Goal: Task Accomplishment & Management: Manage account settings

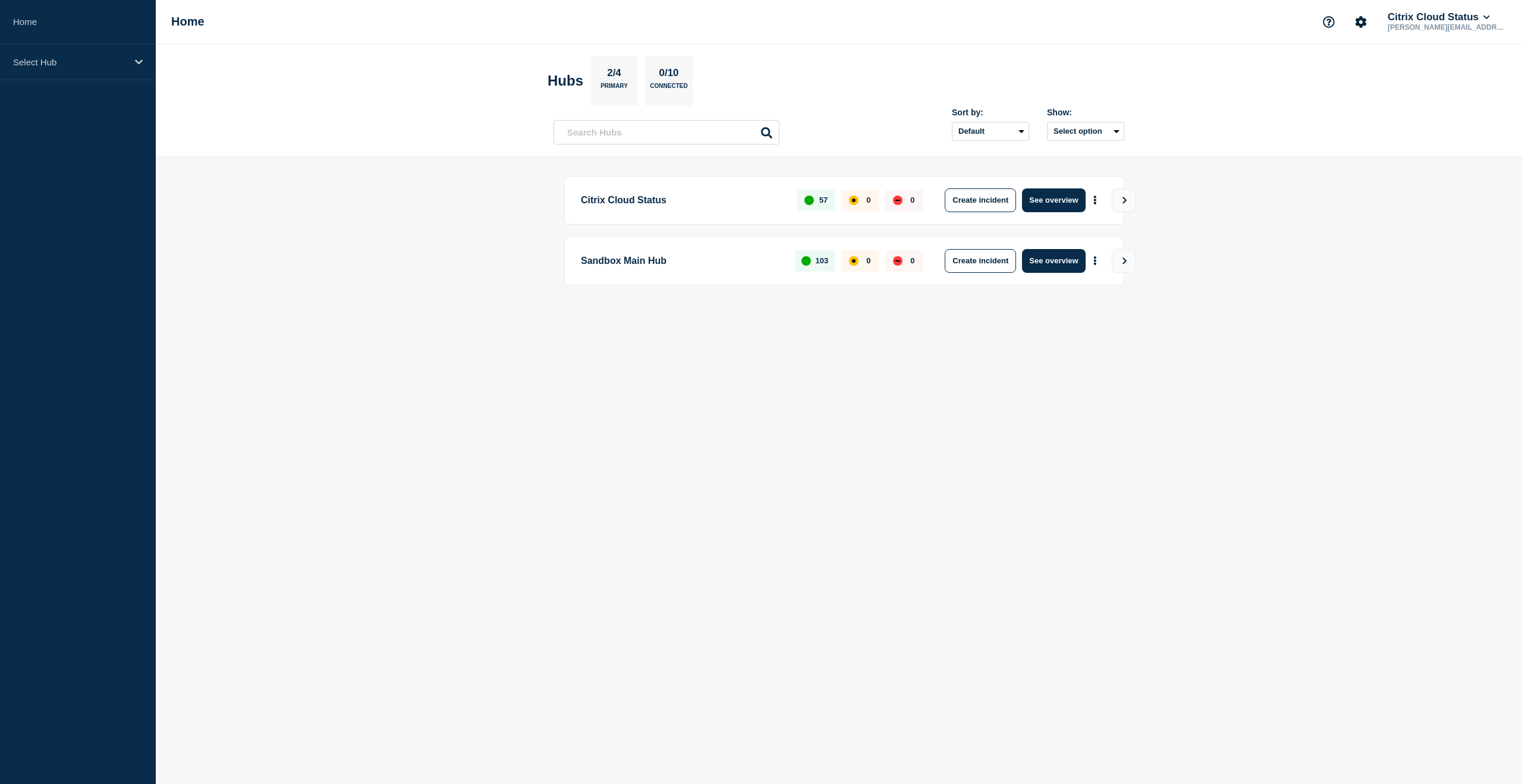
click at [625, 198] on p "Citrix Cloud Status" at bounding box center [682, 200] width 203 height 24
click at [1094, 197] on icon "More actions" at bounding box center [1095, 200] width 4 height 9
click at [626, 199] on p "Citrix Cloud Status" at bounding box center [682, 200] width 203 height 24
click at [1088, 198] on button "More actions" at bounding box center [1095, 200] width 15 height 22
click at [1084, 236] on button "Create maintenance" at bounding box center [1090, 235] width 80 height 10
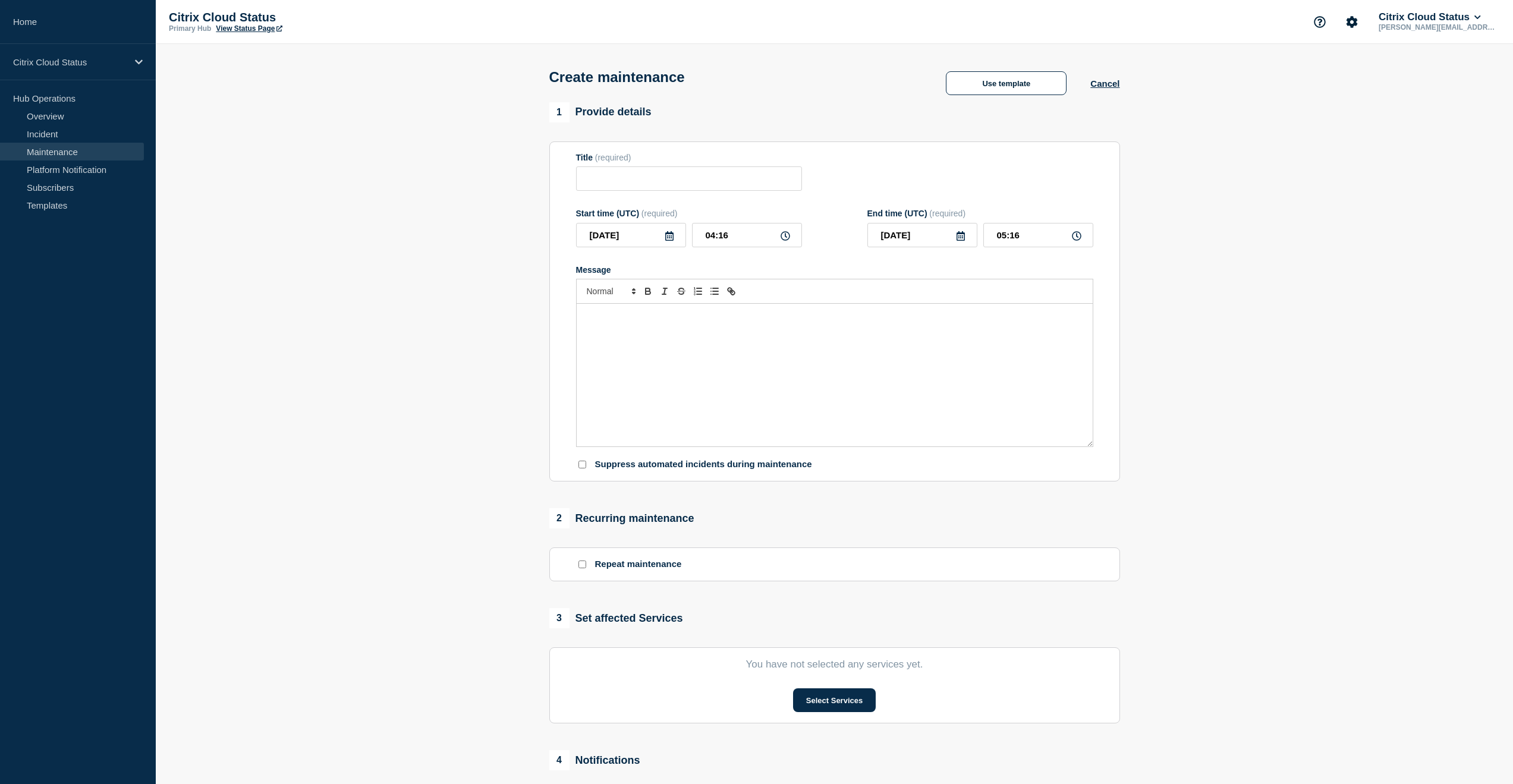
click at [49, 148] on link "Maintenance" at bounding box center [72, 152] width 144 height 18
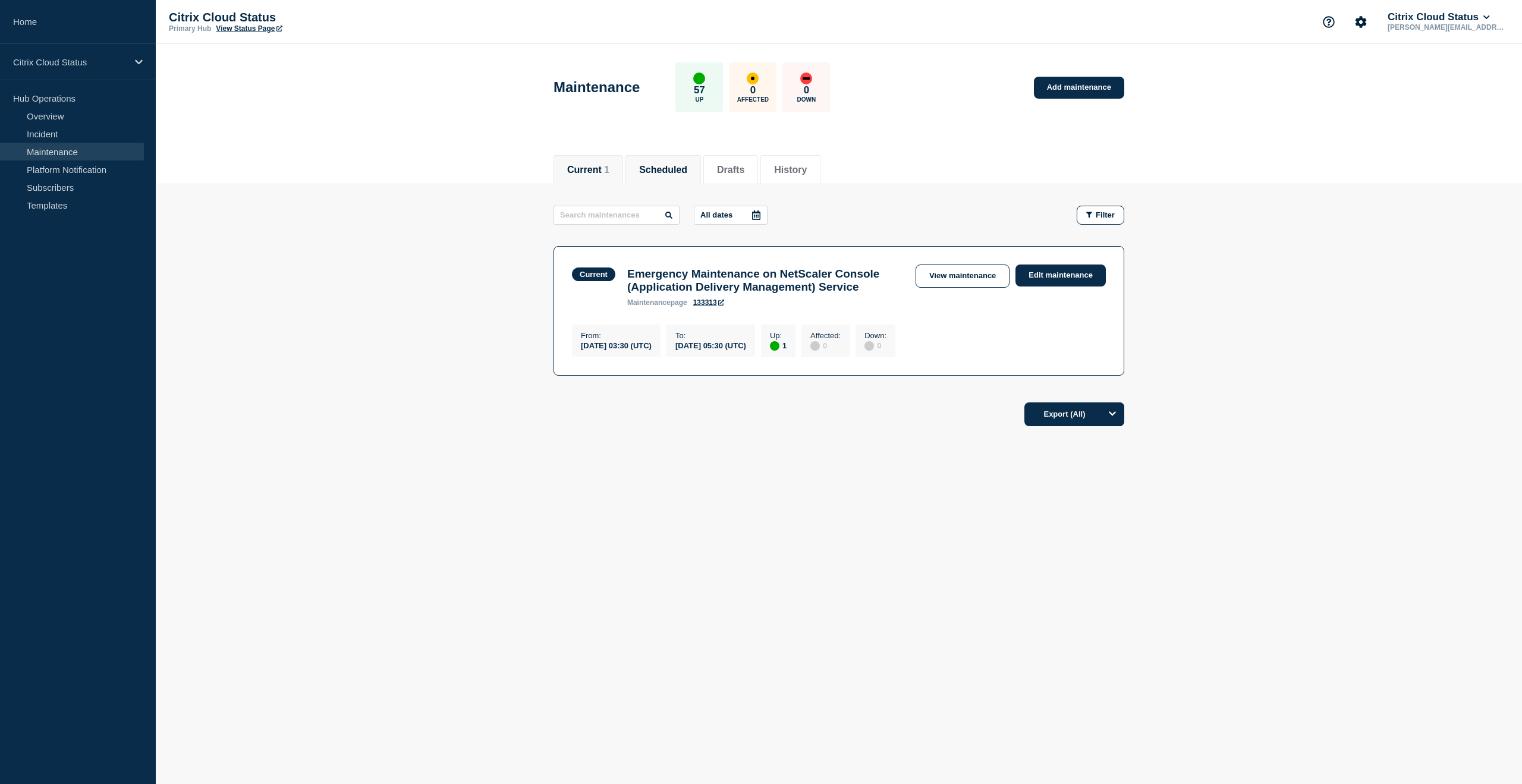
click at [687, 171] on button "Scheduled" at bounding box center [663, 169] width 48 height 10
click at [605, 166] on button "Current 1" at bounding box center [588, 169] width 43 height 10
click at [1046, 273] on link "Edit maintenance" at bounding box center [1060, 275] width 91 height 22
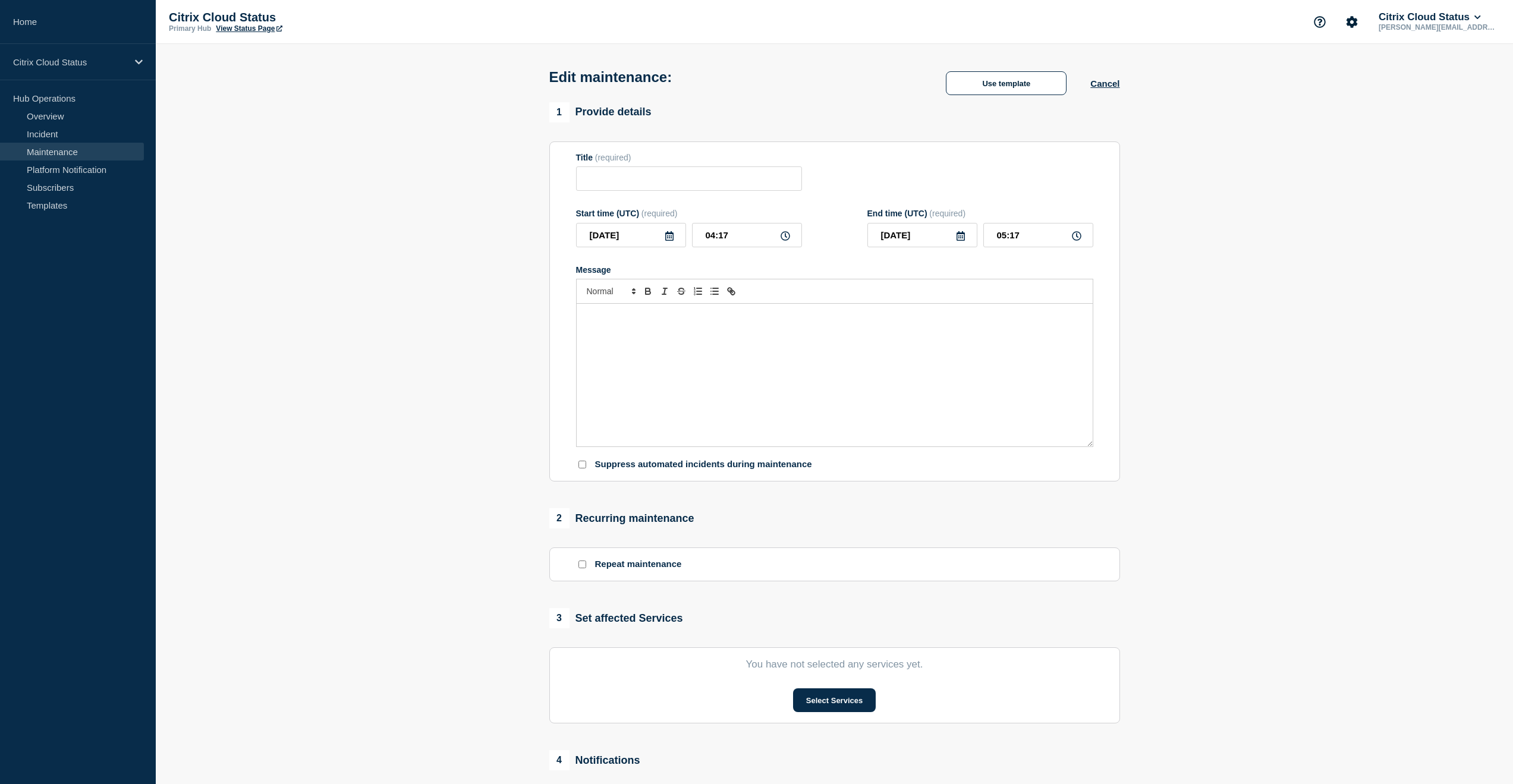
type input "Emergency Maintenance on NetScaler Console (Application Delivery Management) Se…"
type input "03:30"
type input "05:30"
checkbox input "false"
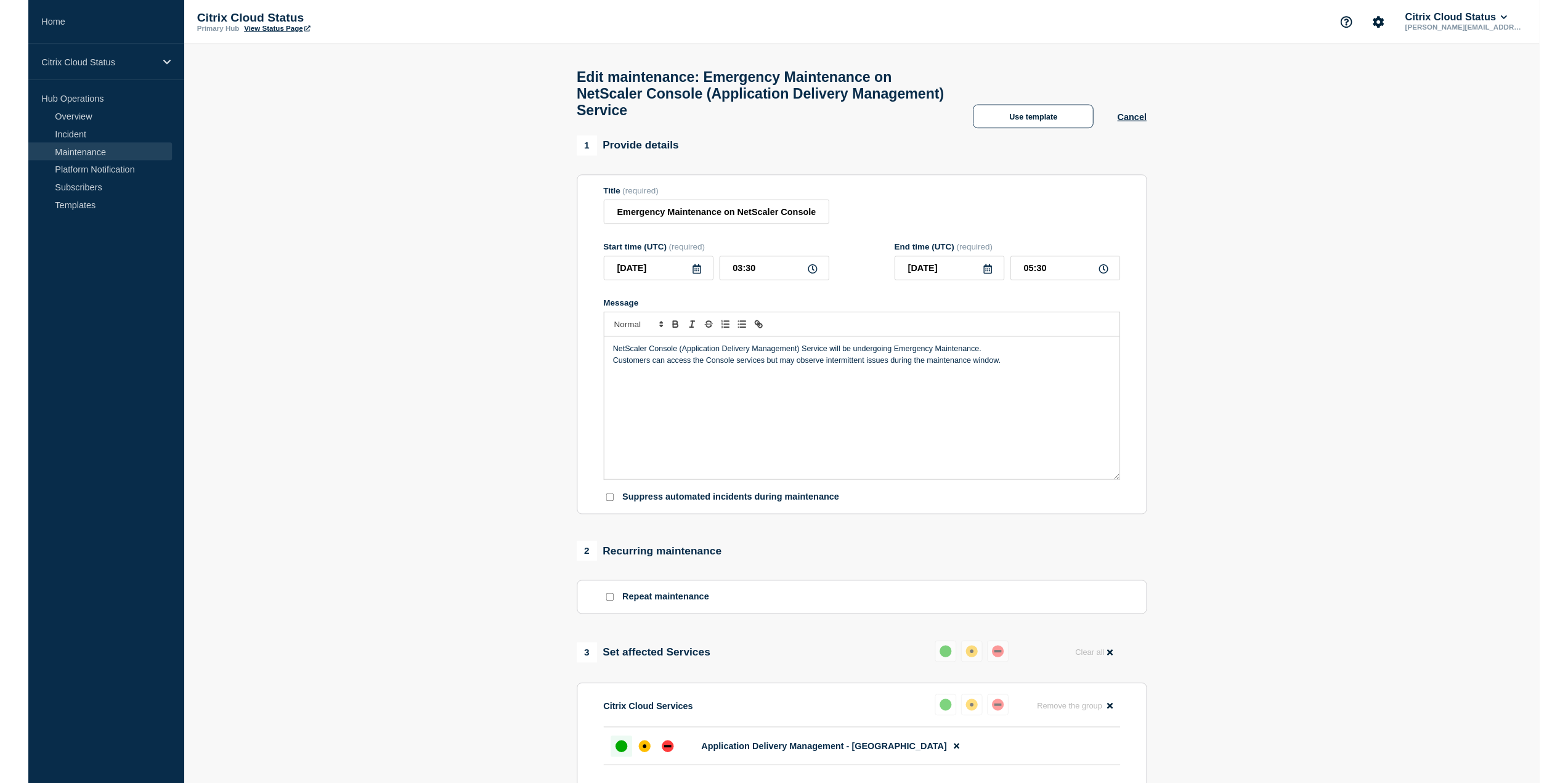
scroll to position [62, 0]
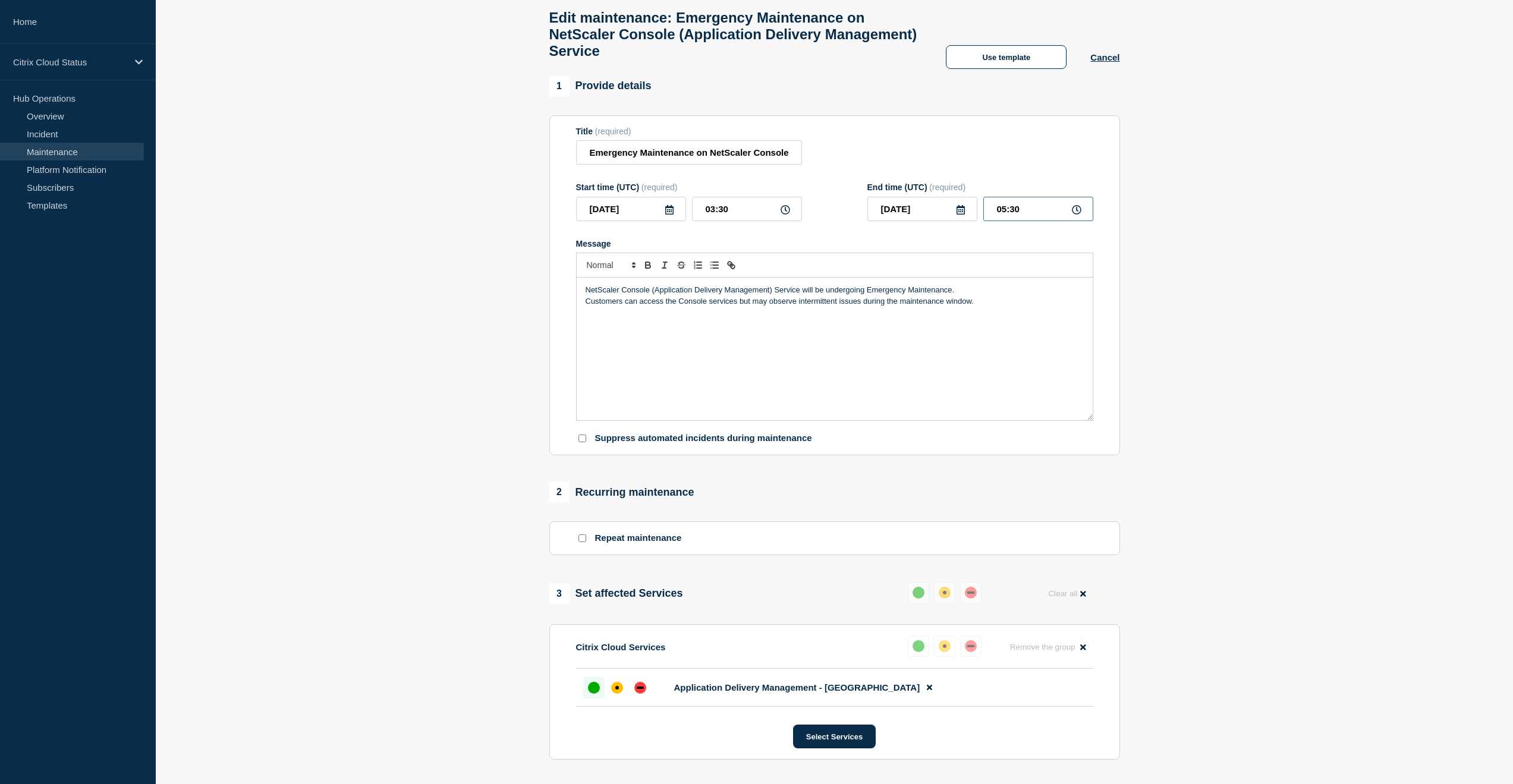
click at [1006, 214] on input "05:30" at bounding box center [1038, 209] width 110 height 25
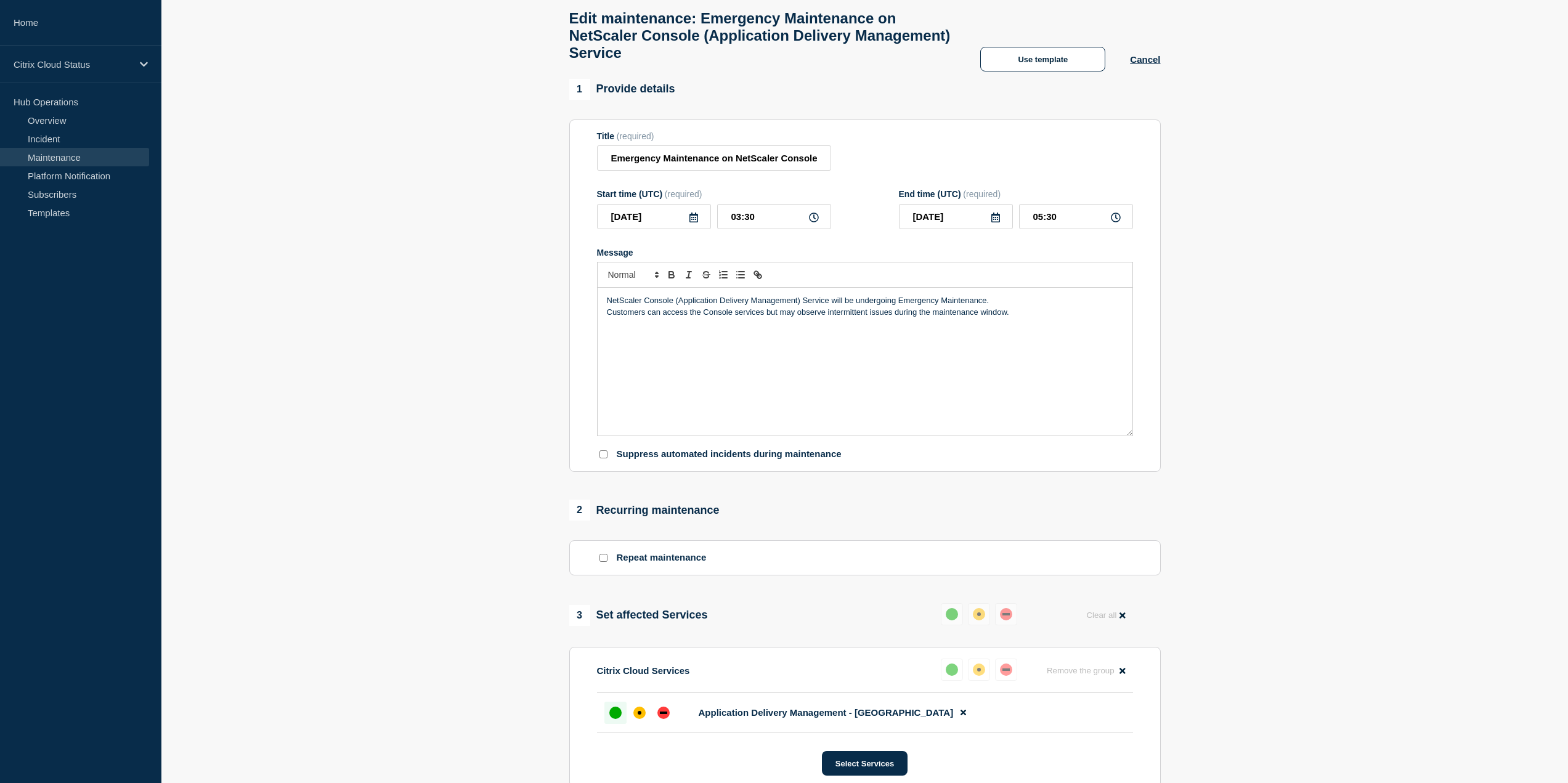
click at [846, 511] on div "2 Recurring maintenance" at bounding box center [865, 510] width 591 height 21
click at [70, 157] on link "Maintenance" at bounding box center [75, 157] width 149 height 19
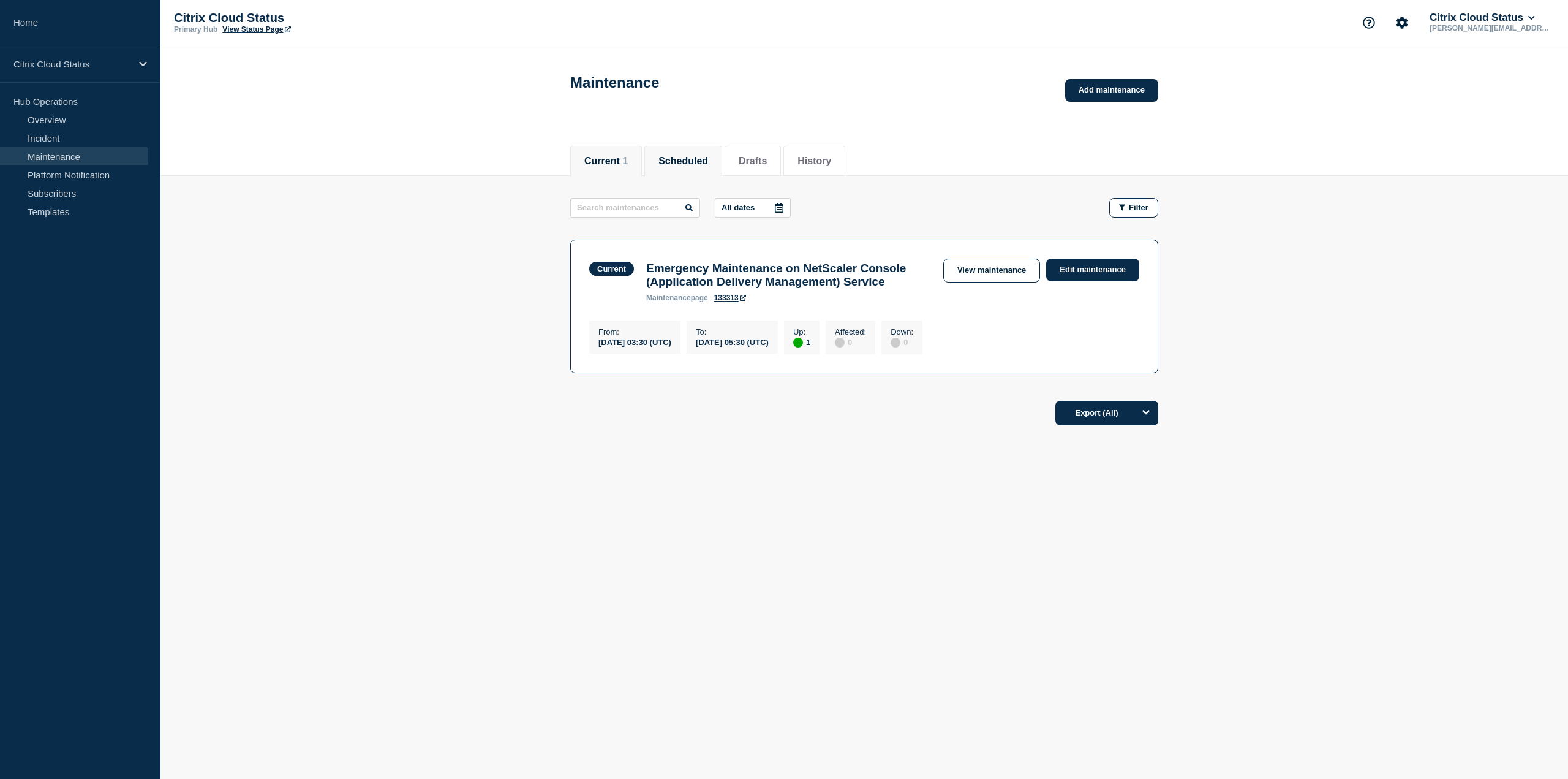
click at [668, 162] on li "Scheduled" at bounding box center [683, 161] width 78 height 30
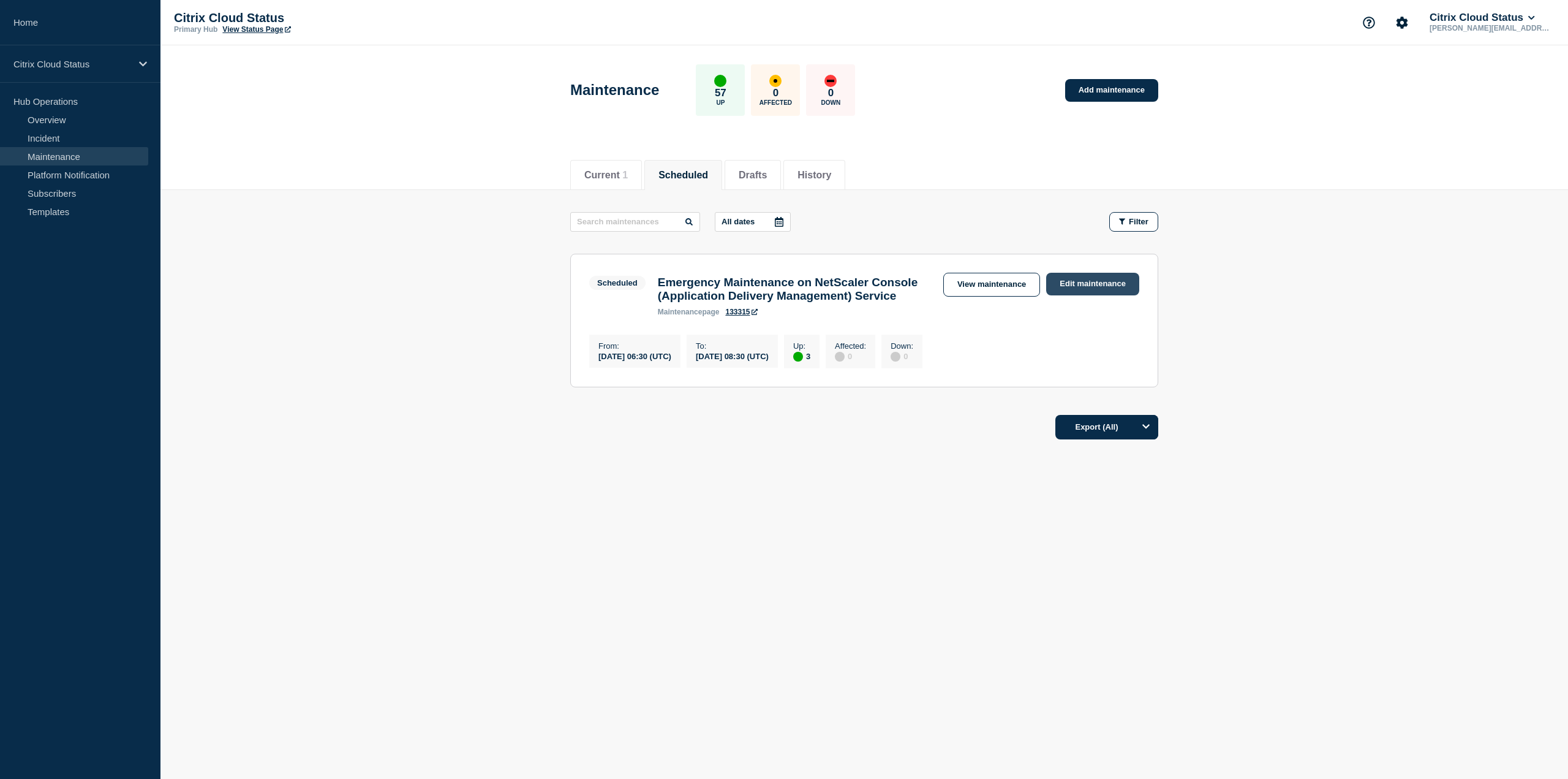
click at [1129, 283] on link "Edit maintenance" at bounding box center [1092, 284] width 93 height 23
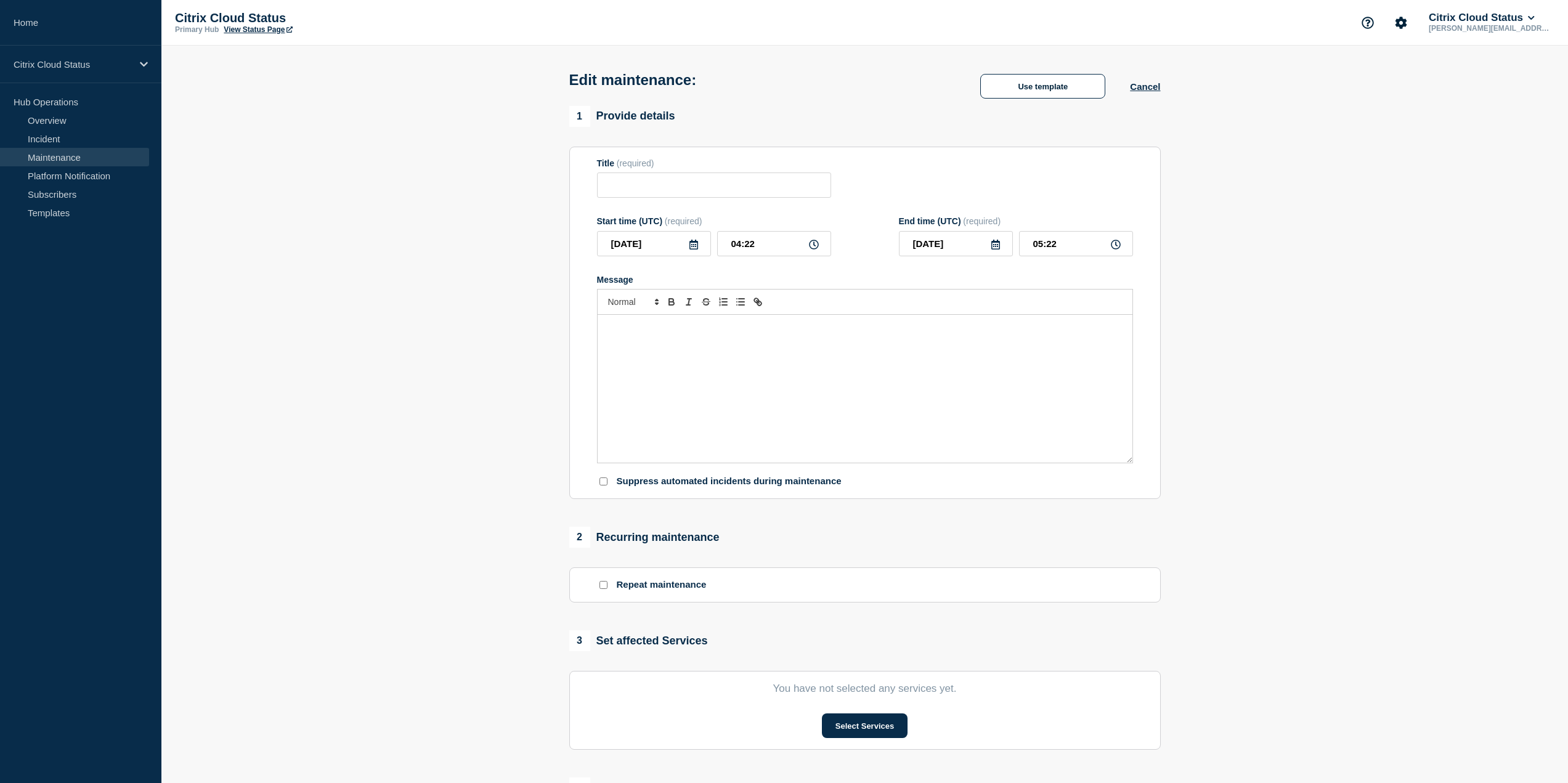
type input "Emergency Maintenance on NetScaler Console (Application Delivery Management) Se…"
type input "06:30"
type input "08:30"
checkbox input "false"
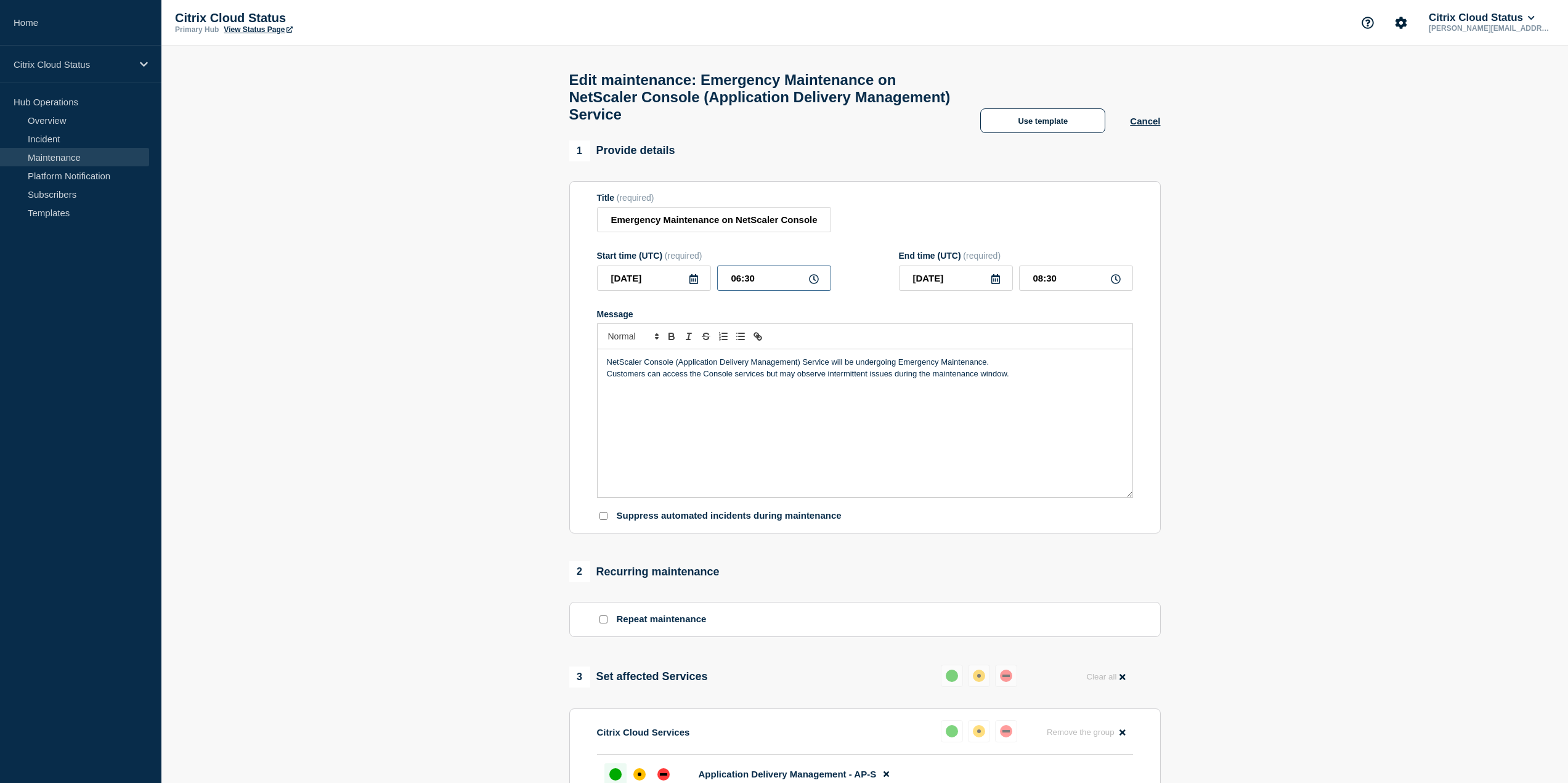
drag, startPoint x: 741, startPoint y: 287, endPoint x: 727, endPoint y: 287, distance: 14.0
click at [727, 287] on input "06:30" at bounding box center [774, 278] width 114 height 26
type input "04:30"
type input "06:30"
click at [1024, 228] on div "Title (required) Emergency Maintenance on NetScaler Console (Application Delive…" at bounding box center [865, 213] width 536 height 40
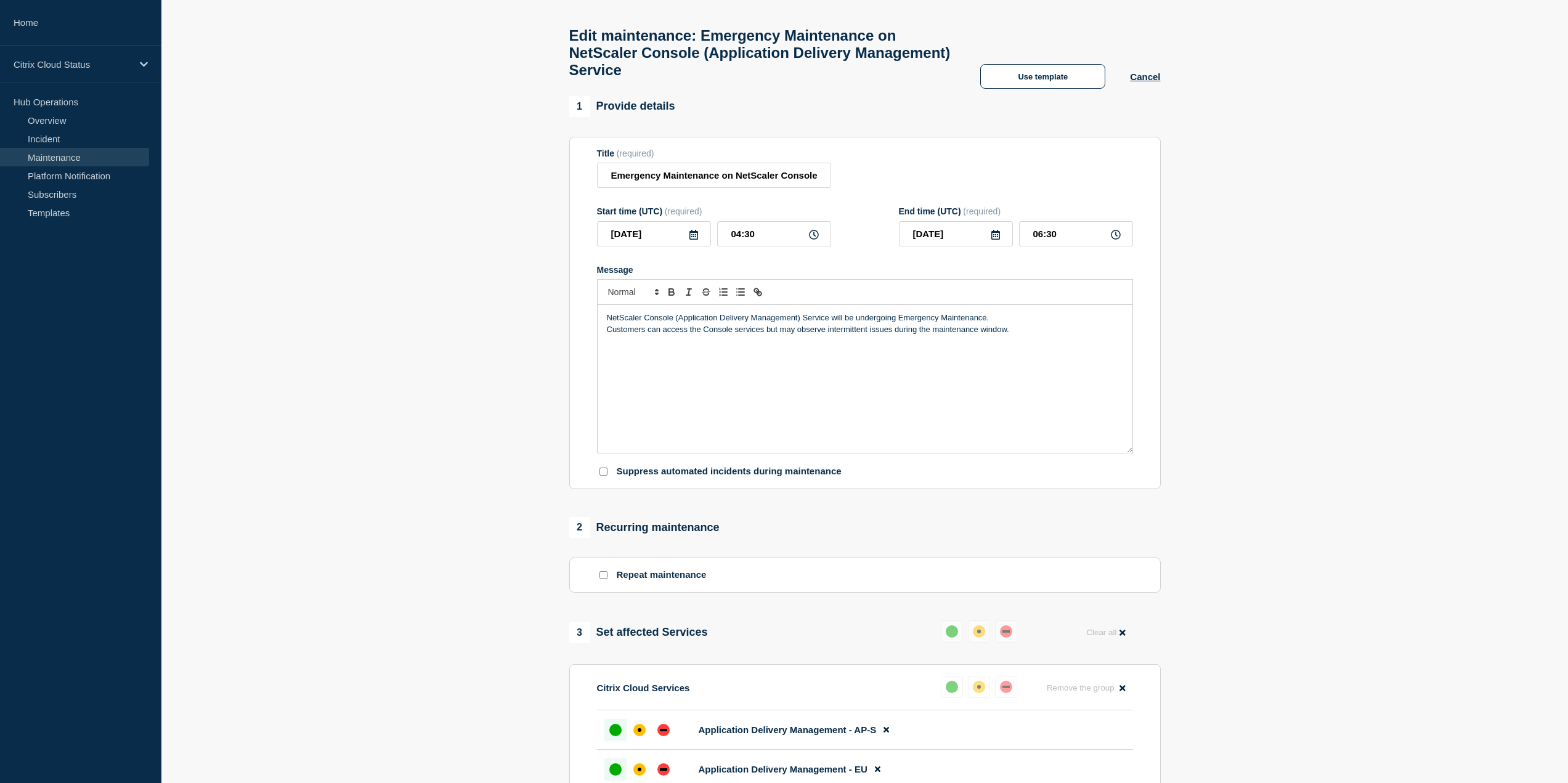
scroll to position [414, 0]
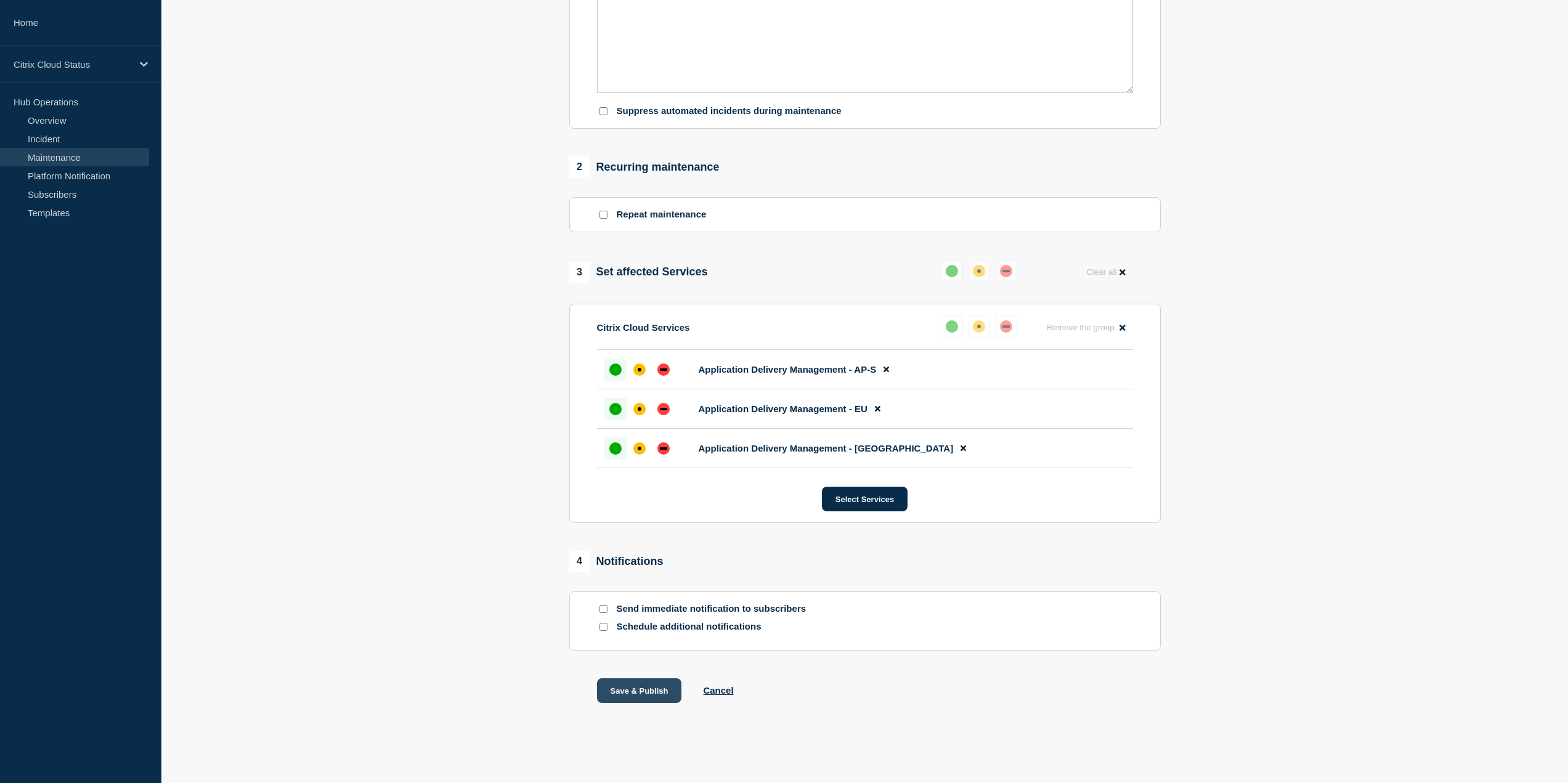
click at [663, 683] on button "Save & Publish" at bounding box center [639, 690] width 85 height 25
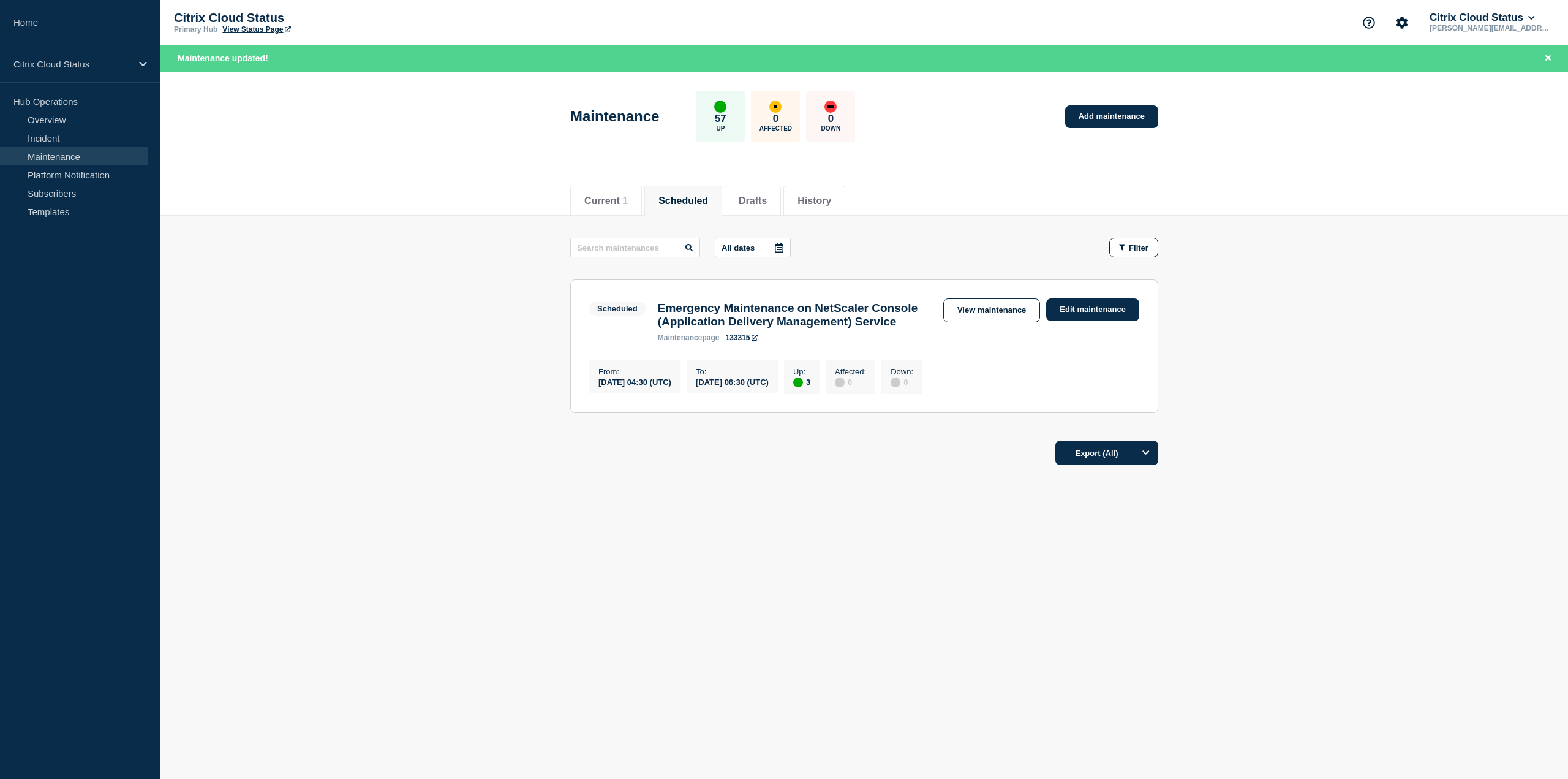
click at [84, 159] on link "Maintenance" at bounding box center [74, 156] width 148 height 18
click at [622, 210] on li "Current 1" at bounding box center [605, 200] width 72 height 30
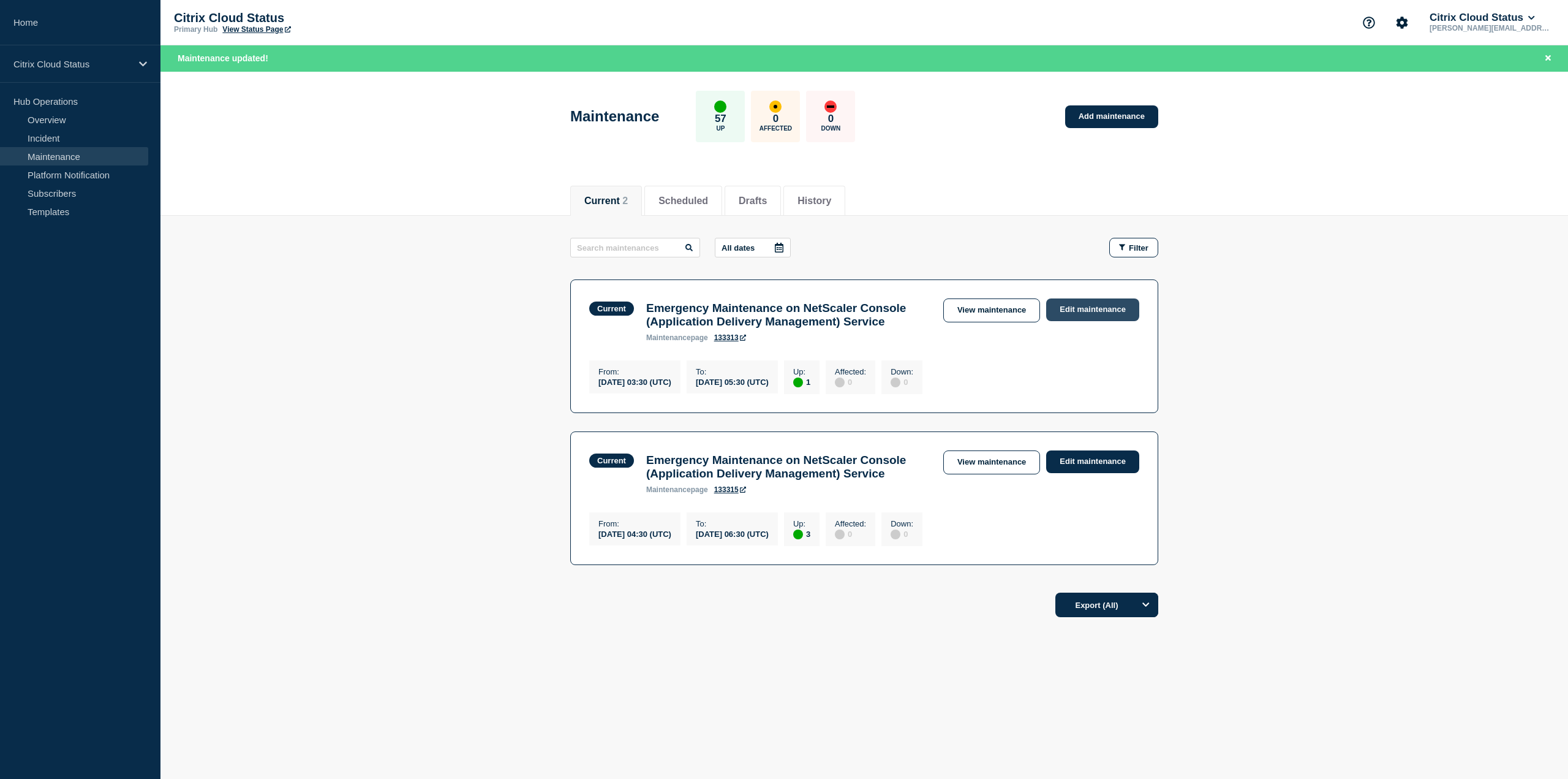
click at [1077, 317] on link "Edit maintenance" at bounding box center [1092, 310] width 93 height 23
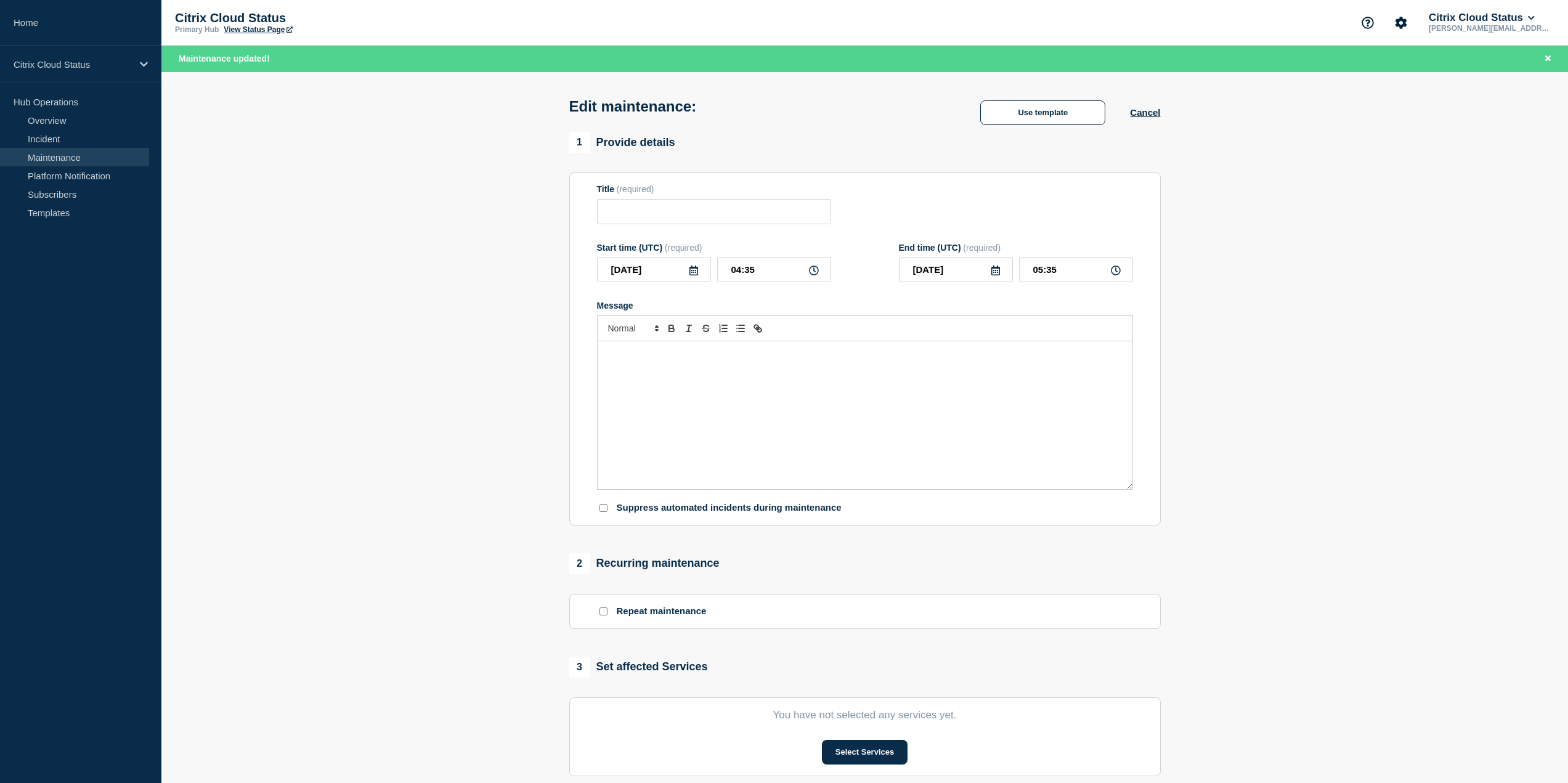
type input "Emergency Maintenance on NetScaler Console (Application Delivery Management) Se…"
type input "03:30"
type input "05:30"
checkbox input "false"
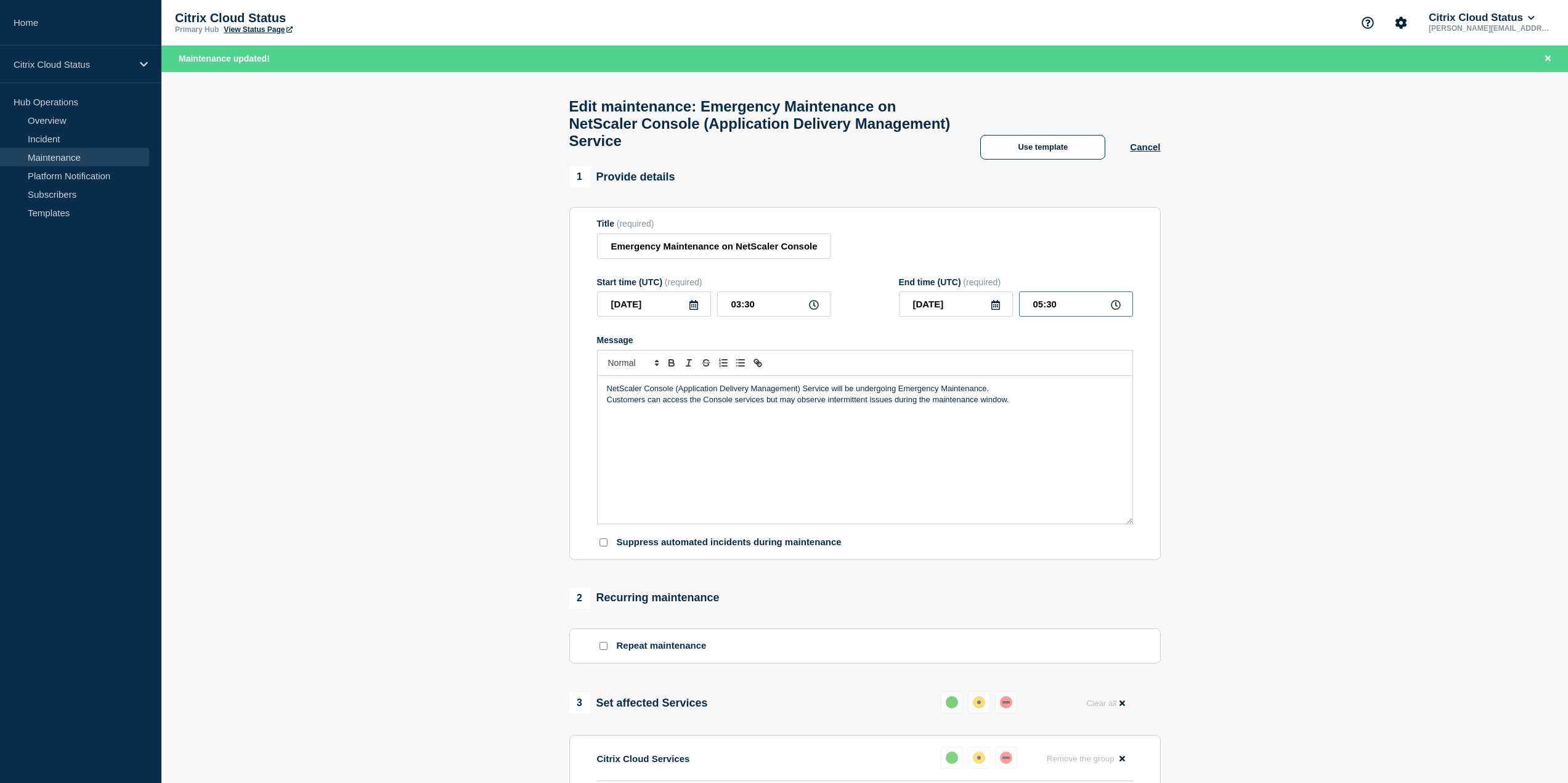
click at [1044, 314] on input "05:30" at bounding box center [1076, 304] width 114 height 26
type input "04:30"
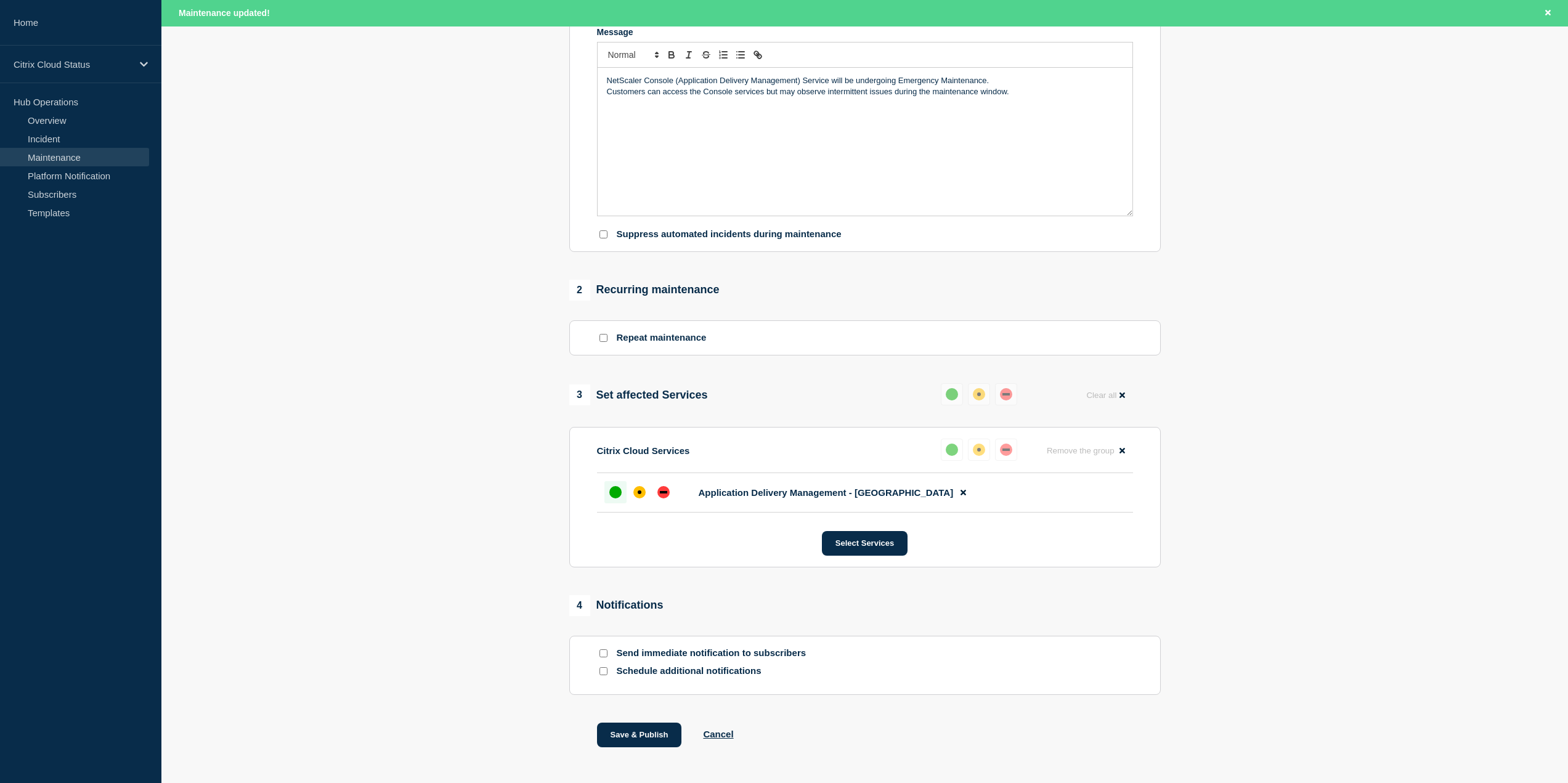
scroll to position [361, 0]
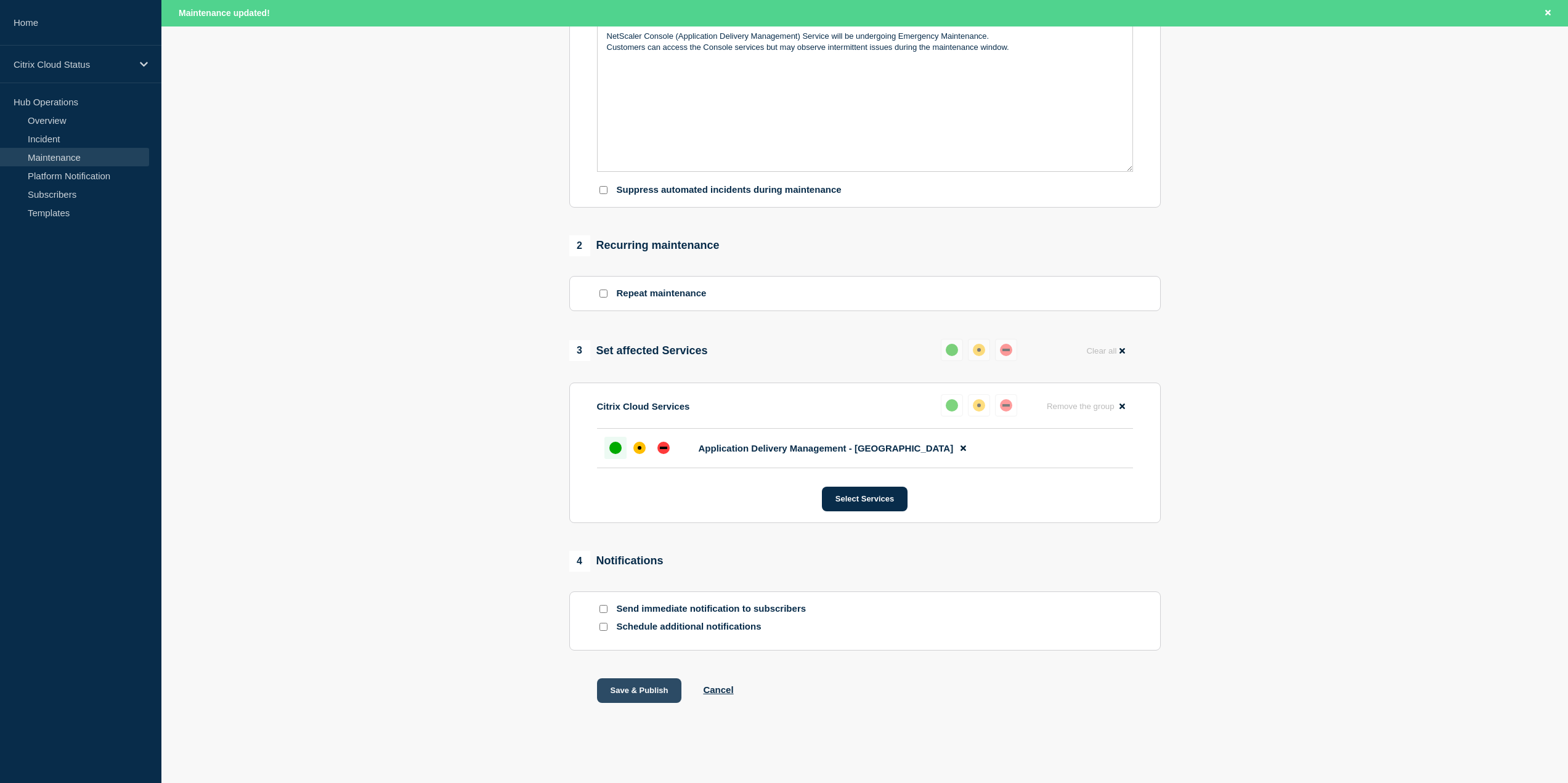
click at [661, 683] on button "Save & Publish" at bounding box center [639, 690] width 85 height 25
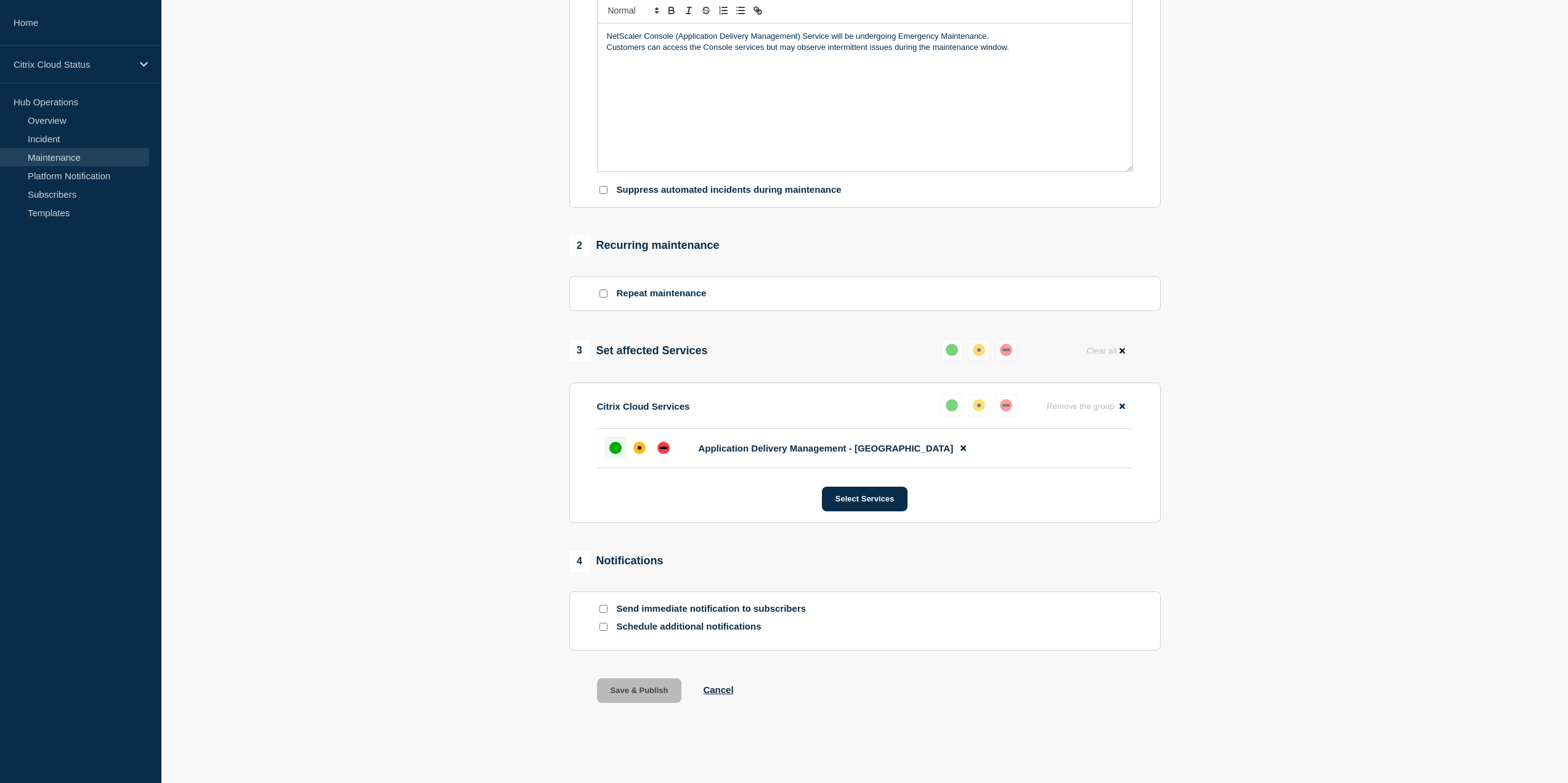
scroll to position [335, 0]
